Goal: Check status: Check status

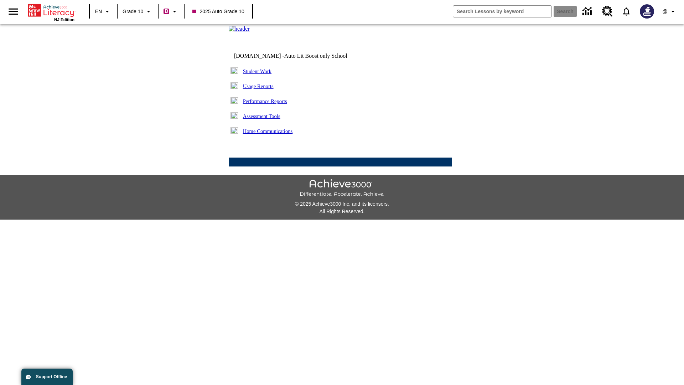
click at [262, 74] on link "Student Work" at bounding box center [257, 71] width 29 height 6
select select "/options/reports/?report_id=24&atype=2&section=2"
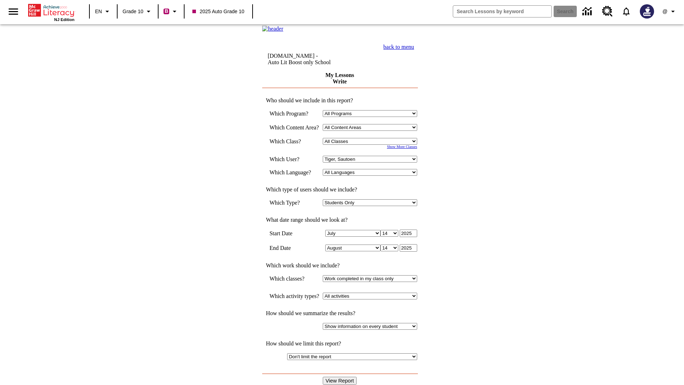
select select "21433649"
select select "4"
type input "2024"
click at [341, 377] on input "View Report" at bounding box center [340, 381] width 34 height 8
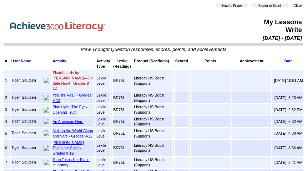
click at [57, 72] on link "Skateboards by [PERSON_NAME]—On Sale Now! - Grades 9-12" at bounding box center [72, 81] width 40 height 20
